Goal: Download file/media

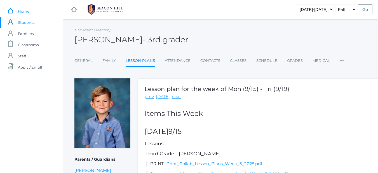
click at [13, 7] on link "icons/ui/navigation/home Created with Sketch. Home" at bounding box center [31, 11] width 63 height 11
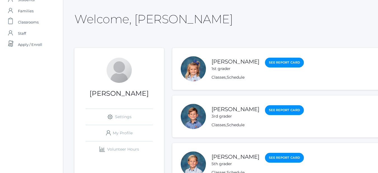
scroll to position [26, 0]
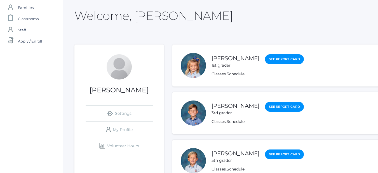
click at [240, 152] on link "[PERSON_NAME]" at bounding box center [236, 153] width 48 height 7
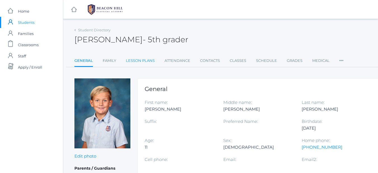
click at [147, 62] on link "Lesson Plans" at bounding box center [140, 60] width 29 height 11
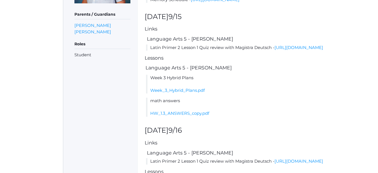
scroll to position [147, 0]
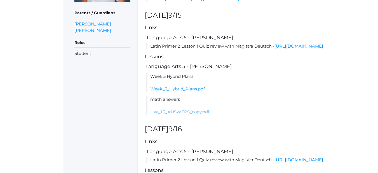
click at [195, 115] on link "HW_1.3_ANSWERS_copy.pdf" at bounding box center [179, 111] width 59 height 5
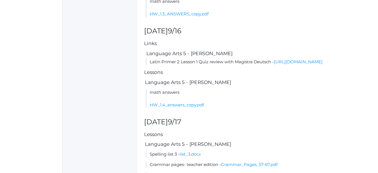
scroll to position [245, 1]
click at [194, 107] on link "HW_1.4_answers_copy.pdf" at bounding box center [177, 104] width 54 height 5
